Goal: Task Accomplishment & Management: Manage account settings

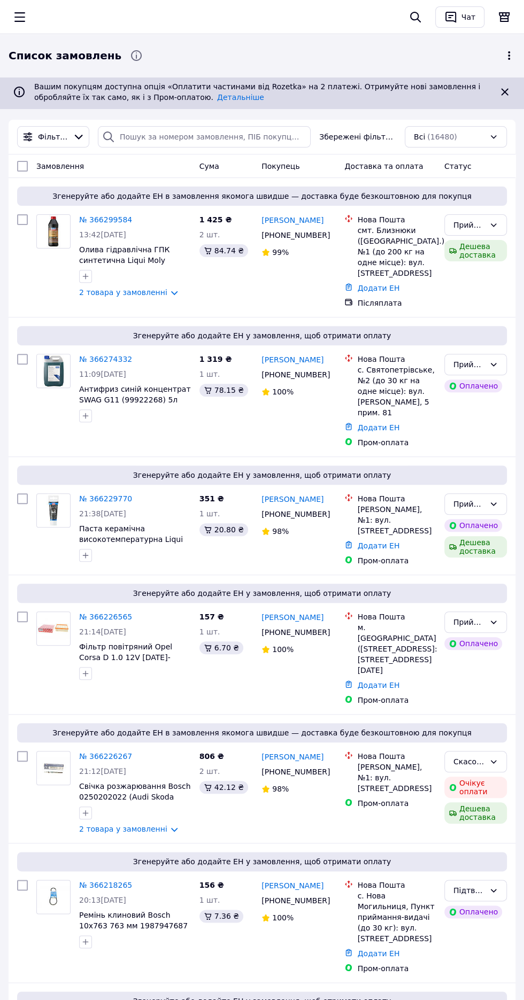
click at [21, 19] on icon "button" at bounding box center [19, 17] width 13 height 13
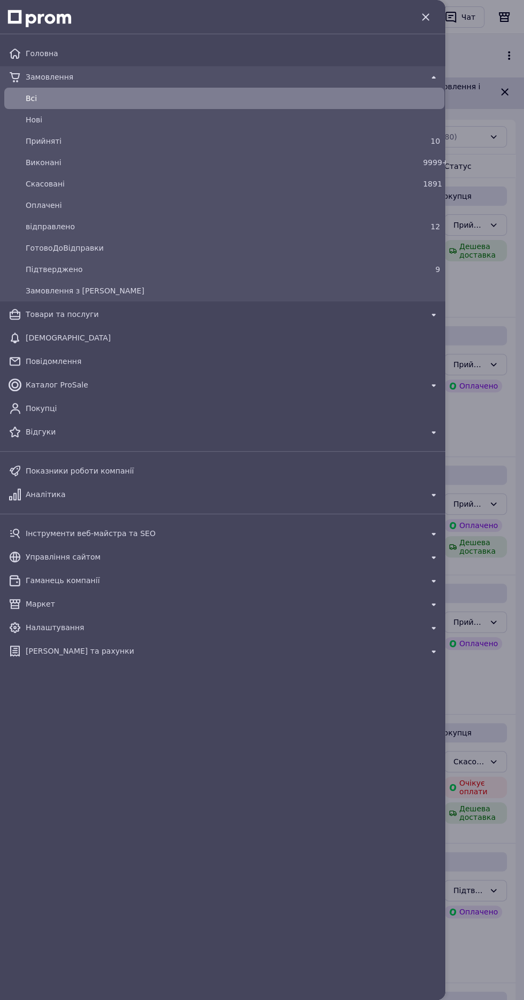
click at [415, 231] on span "відправлено" at bounding box center [222, 226] width 393 height 11
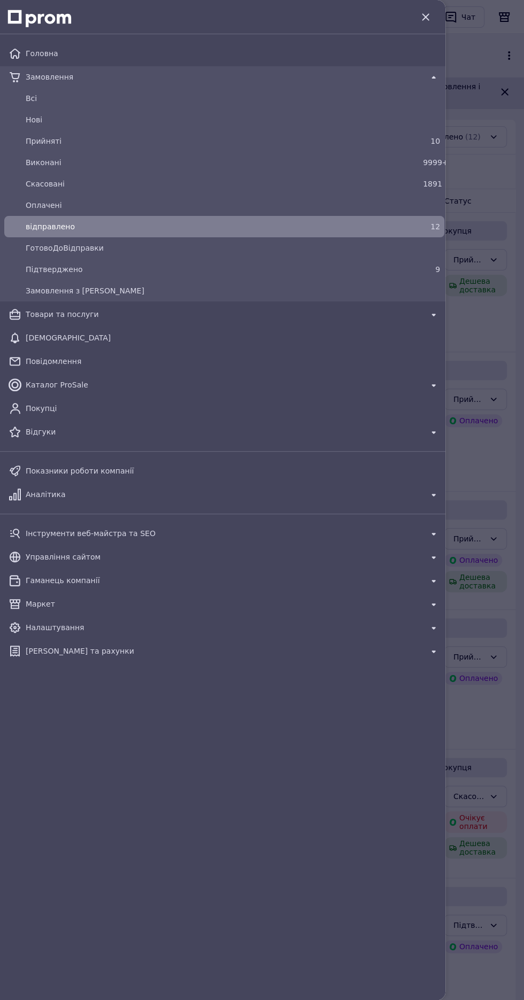
click at [425, 17] on icon "button" at bounding box center [425, 16] width 7 height 7
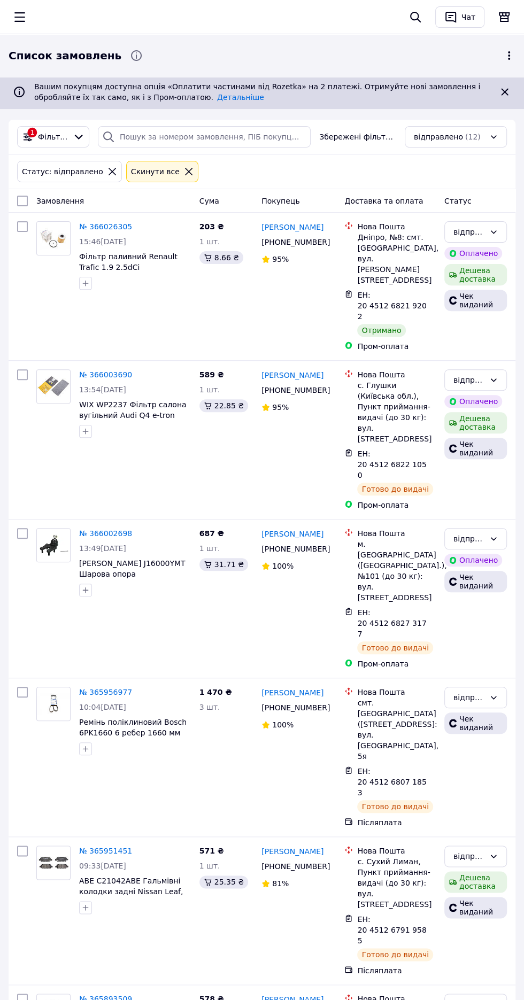
click at [23, 17] on icon "button" at bounding box center [19, 17] width 11 height 10
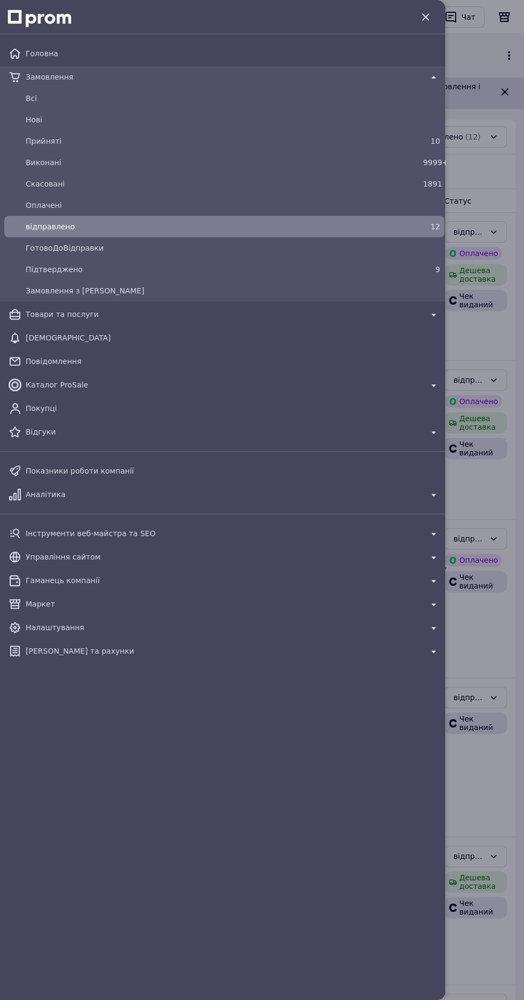
click at [373, 94] on span "Всi" at bounding box center [233, 98] width 414 height 11
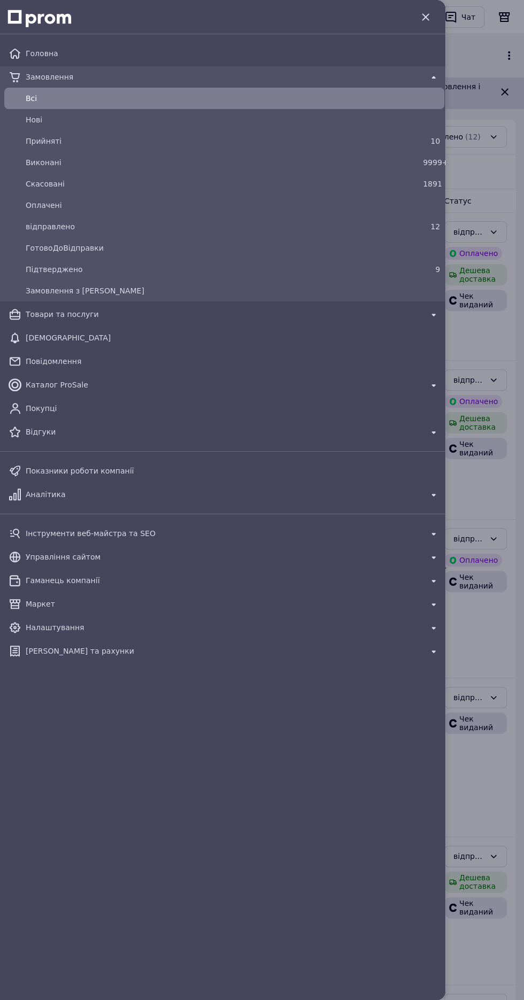
click at [424, 19] on icon "button" at bounding box center [425, 17] width 13 height 13
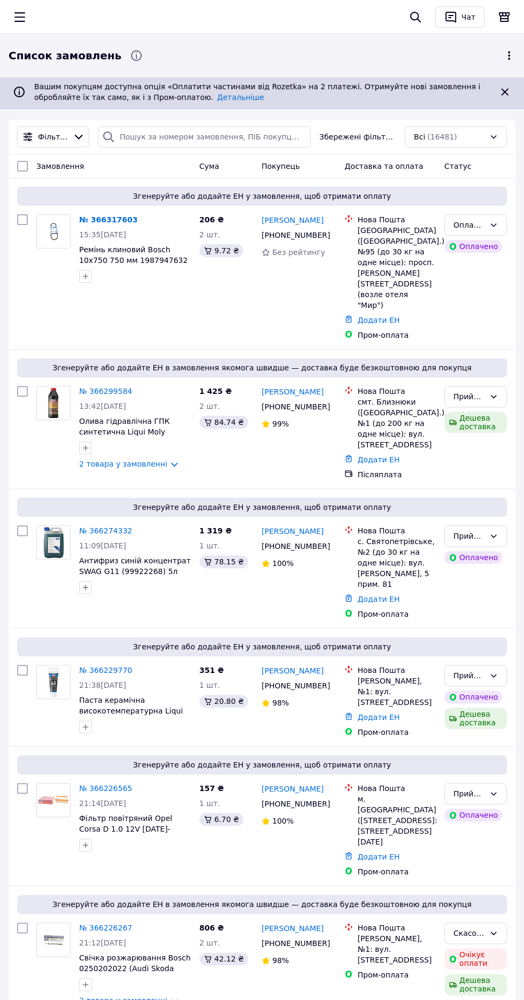
click at [150, 996] on link "2 товара у замовленні" at bounding box center [123, 1000] width 88 height 9
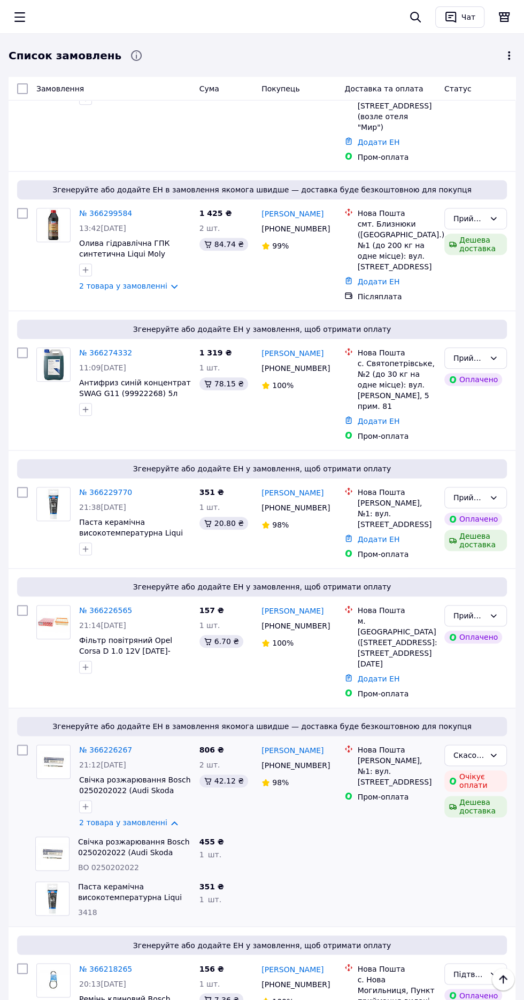
scroll to position [176, 0]
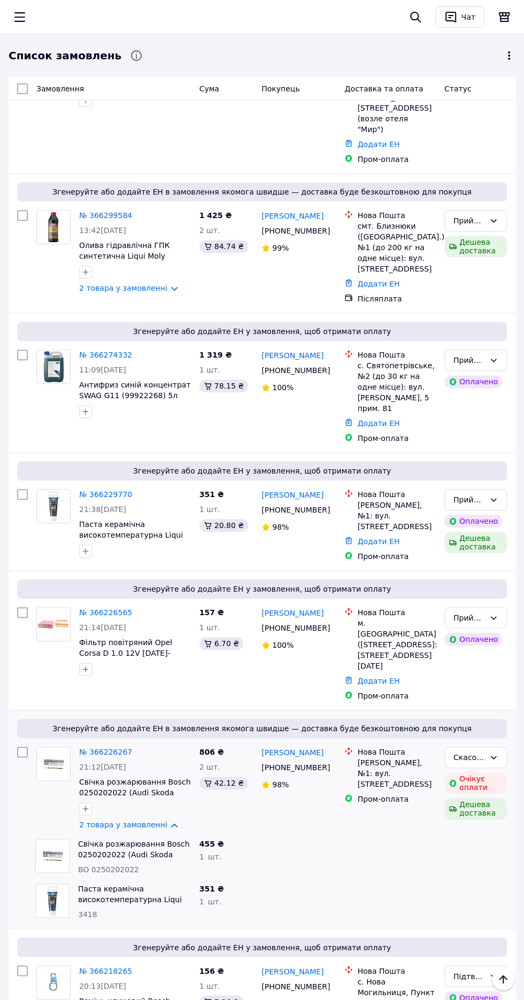
click at [148, 821] on link "2 товара у замовленні" at bounding box center [123, 825] width 88 height 9
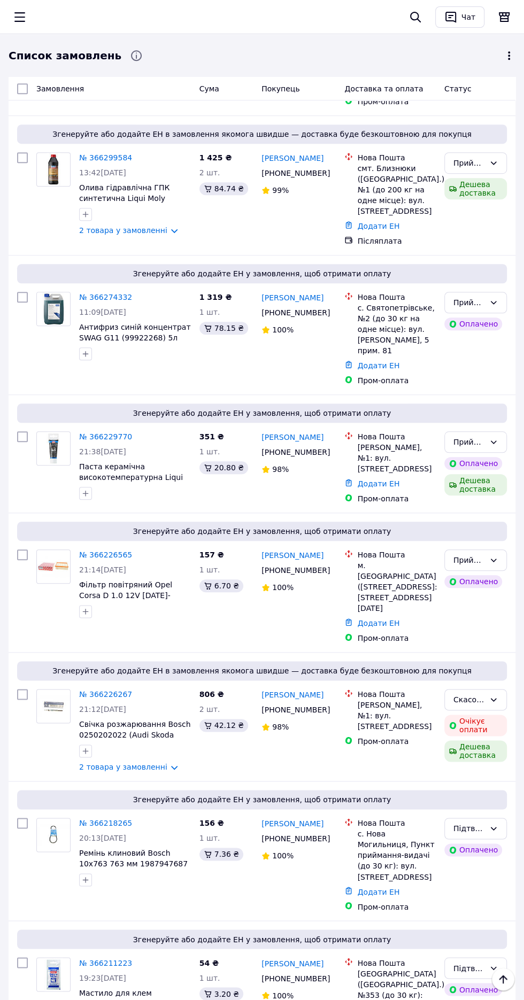
scroll to position [234, 0]
